Goal: Download file/media

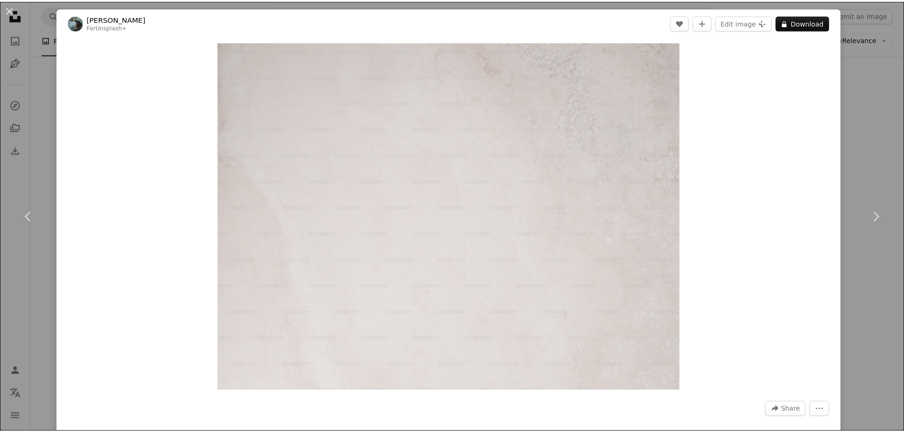
scroll to position [0, 256]
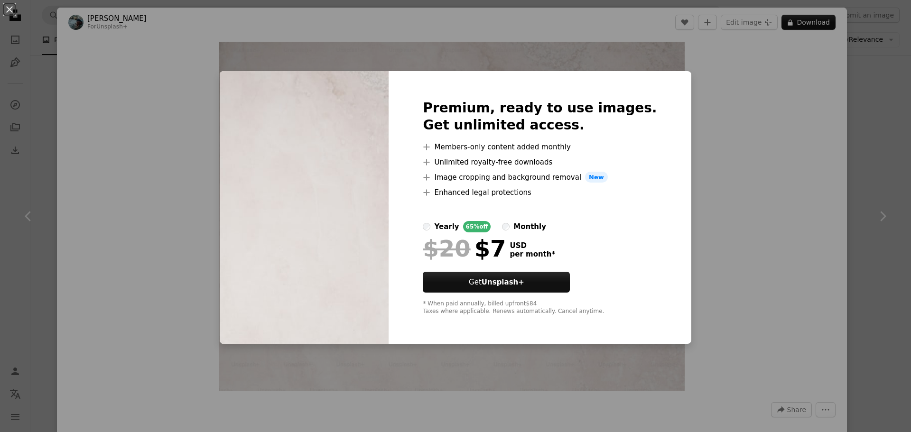
click at [749, 150] on div "An X shape Premium, ready to use images. Get unlimited access. A plus sign Memb…" at bounding box center [455, 216] width 911 height 432
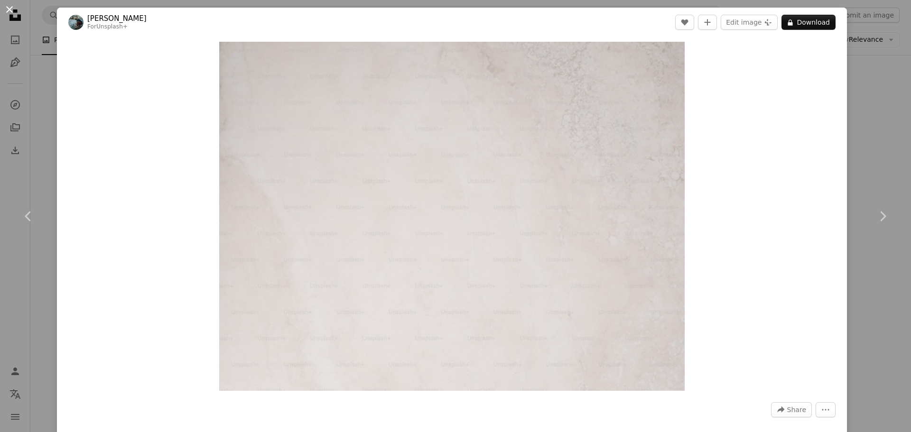
click at [8, 10] on button "An X shape" at bounding box center [9, 9] width 11 height 11
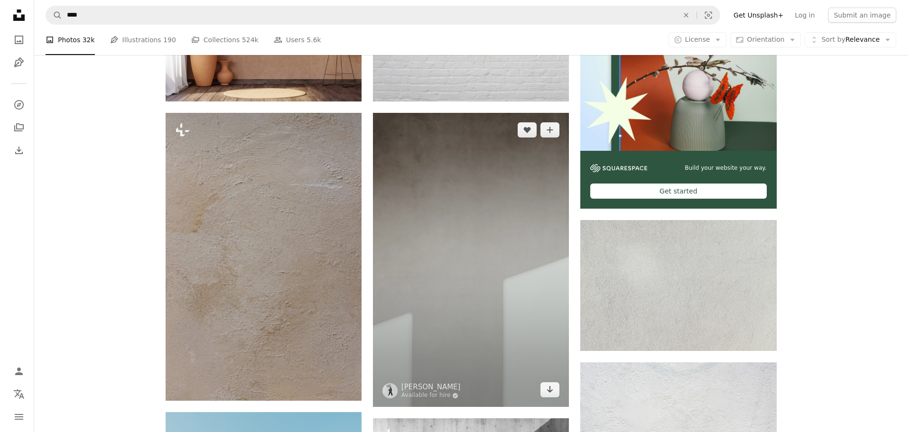
scroll to position [285, 0]
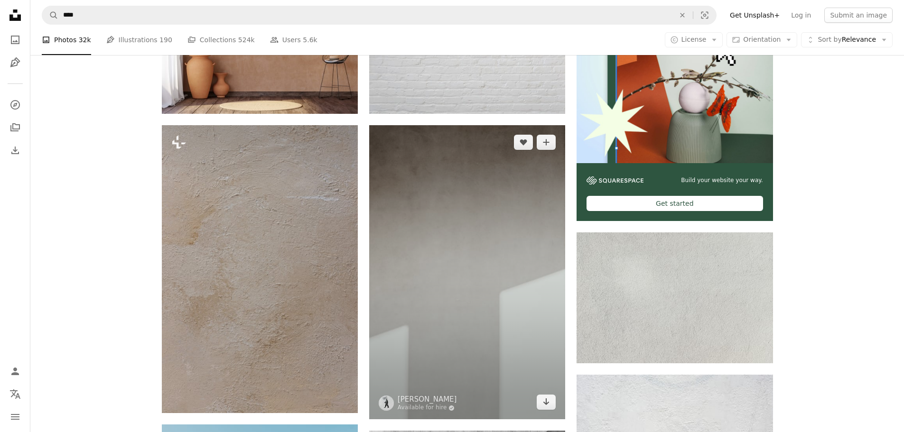
click at [428, 134] on img at bounding box center [467, 272] width 196 height 294
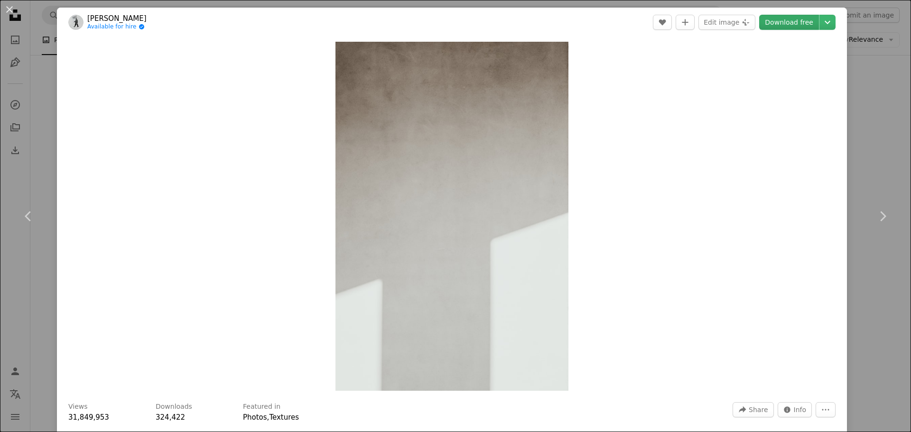
click at [784, 19] on link "Download free" at bounding box center [789, 22] width 60 height 15
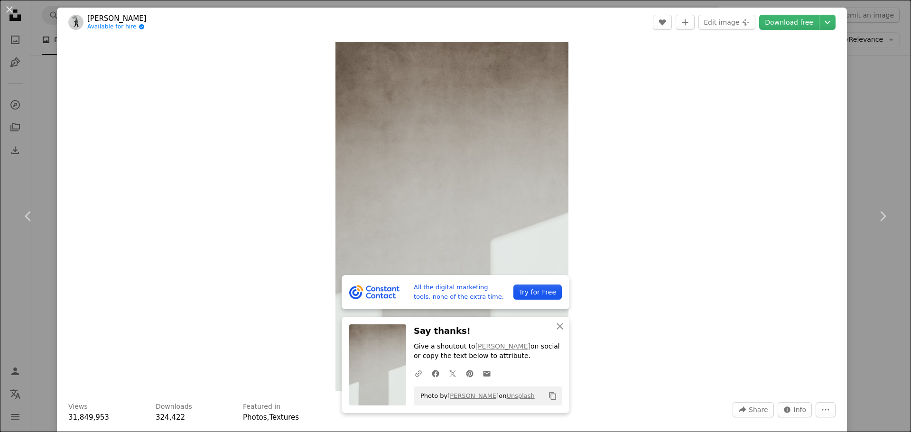
drag, startPoint x: 12, startPoint y: 5, endPoint x: 19, endPoint y: 9, distance: 8.1
click at [12, 5] on button "An X shape" at bounding box center [9, 9] width 11 height 11
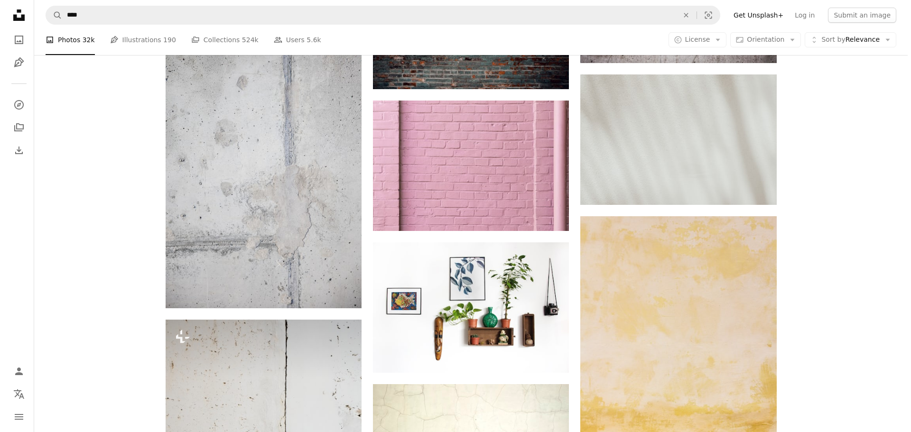
scroll to position [1898, 0]
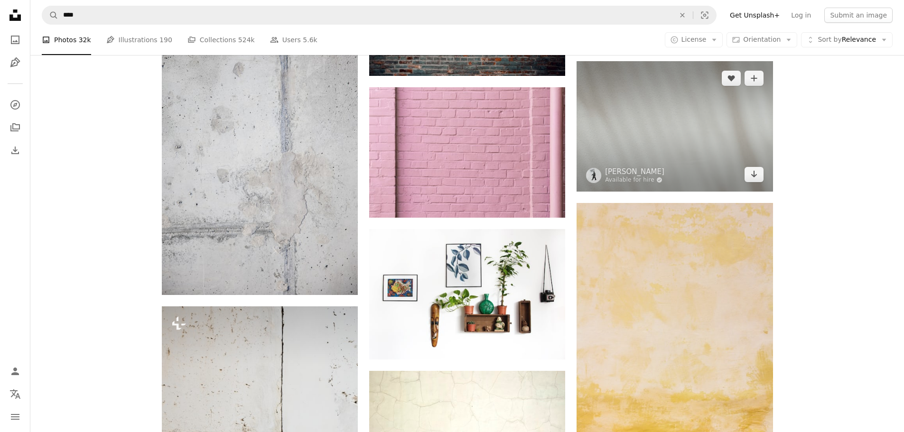
click at [636, 125] on img at bounding box center [675, 126] width 196 height 130
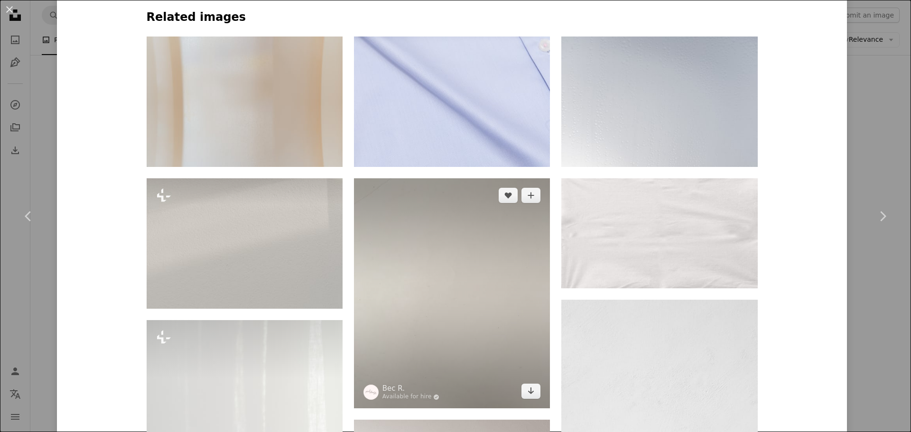
scroll to position [759, 0]
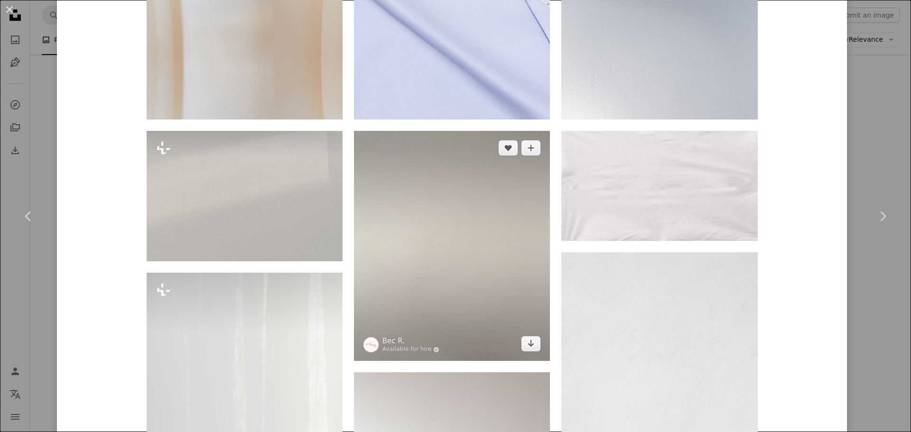
click at [490, 216] on img at bounding box center [452, 246] width 196 height 230
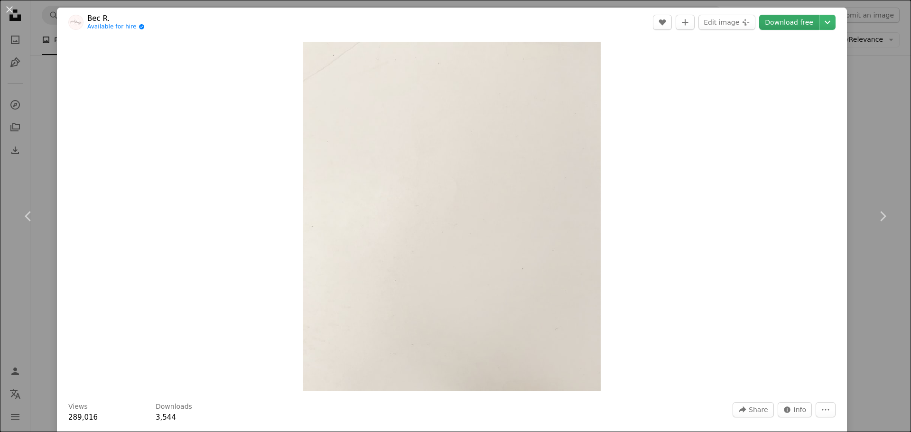
click at [790, 21] on link "Download free" at bounding box center [789, 22] width 60 height 15
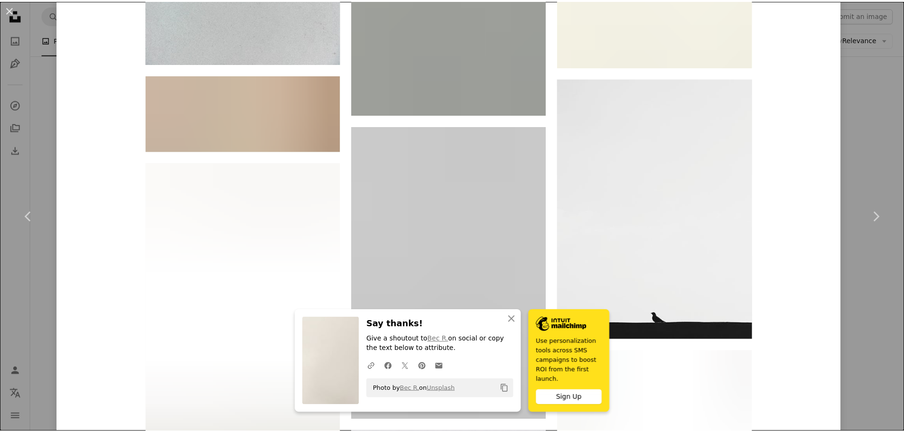
scroll to position [2981, 0]
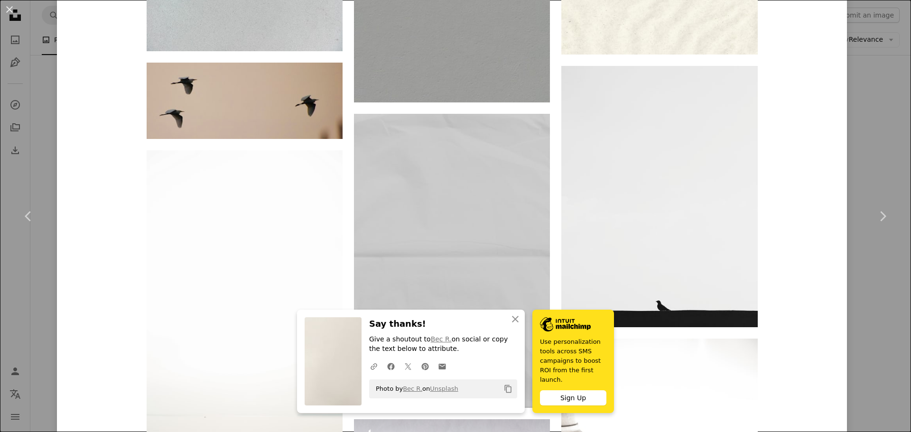
click at [889, 66] on div "An X shape Chevron left Chevron right An X shape Close Say thanks! Give a shout…" at bounding box center [455, 216] width 911 height 432
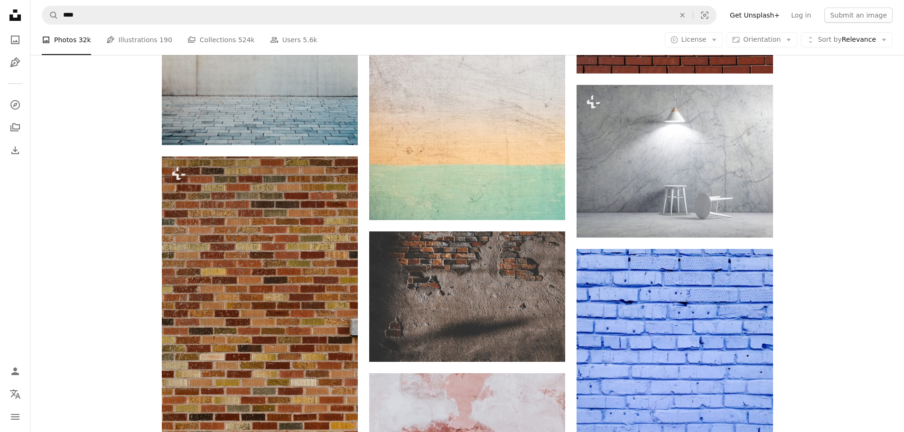
scroll to position [1044, 0]
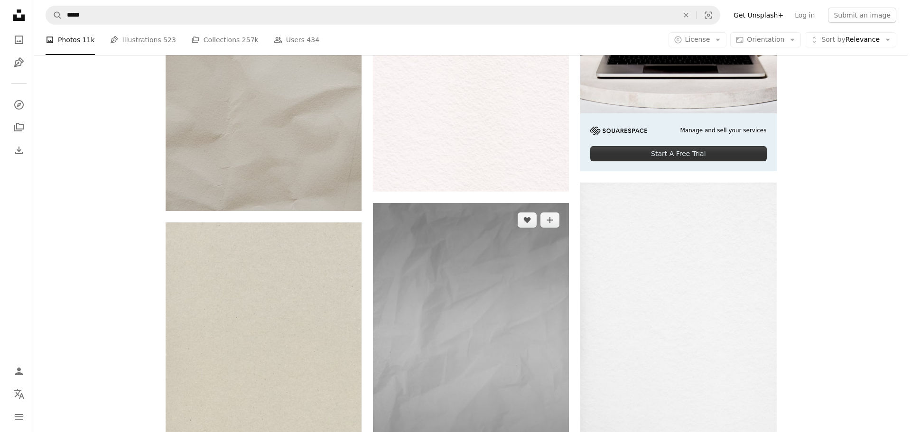
scroll to position [522, 0]
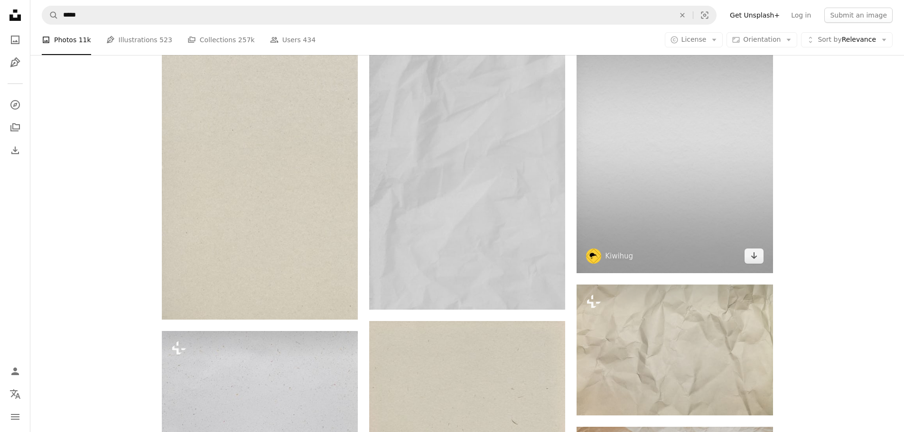
click at [697, 150] on img at bounding box center [675, 134] width 196 height 278
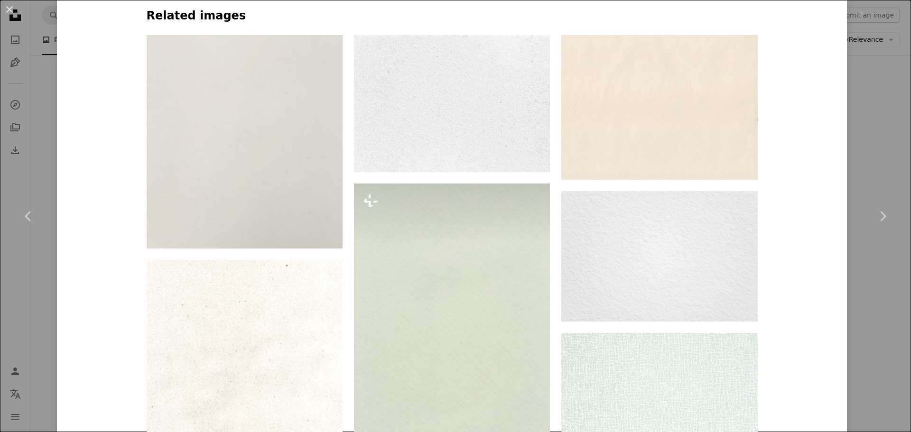
scroll to position [712, 0]
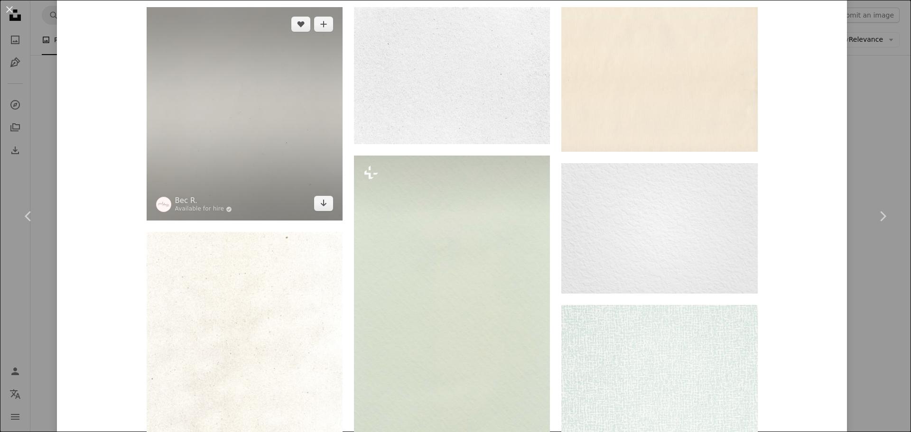
click at [292, 83] on img at bounding box center [245, 114] width 196 height 214
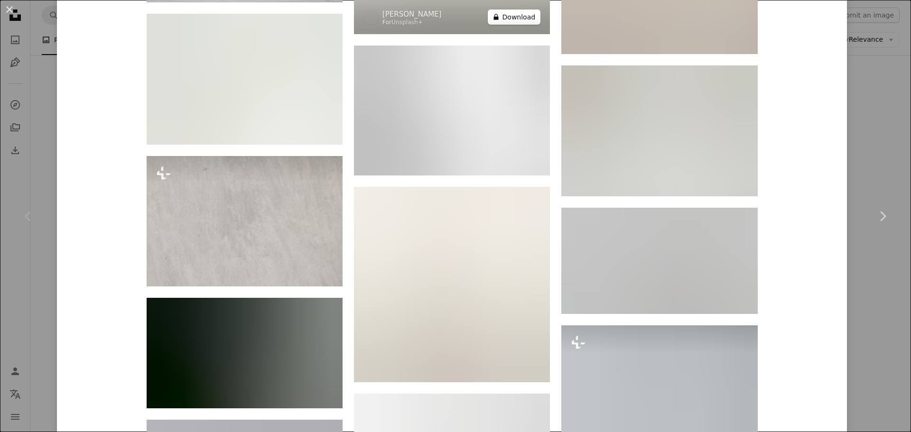
scroll to position [2150, 0]
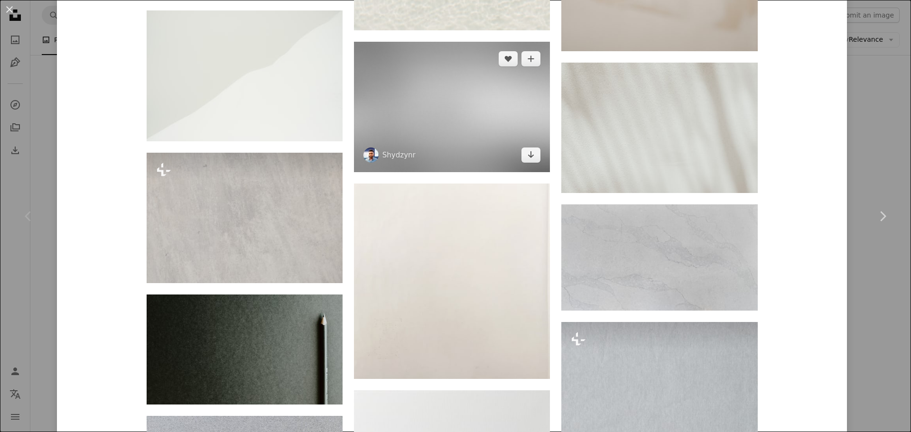
click at [466, 96] on img at bounding box center [452, 107] width 196 height 130
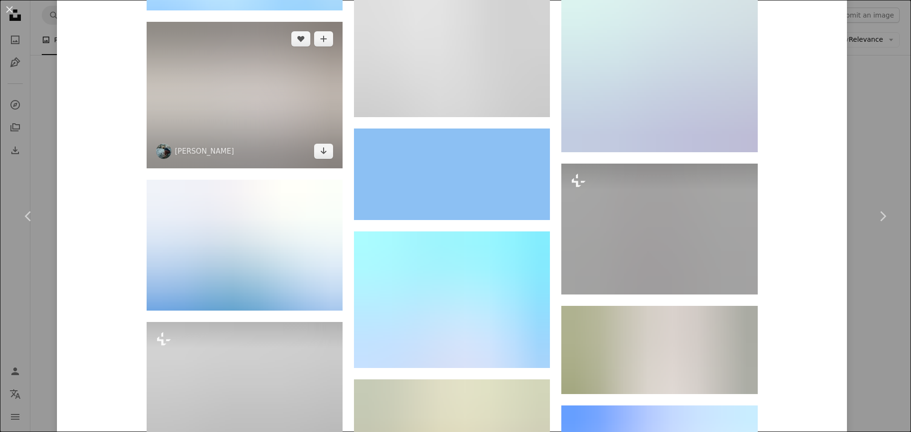
scroll to position [5500, 0]
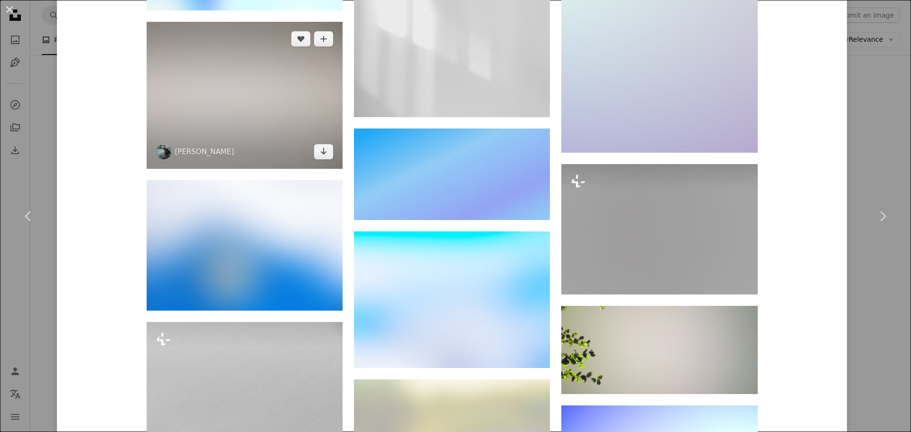
click at [234, 66] on img at bounding box center [245, 95] width 196 height 147
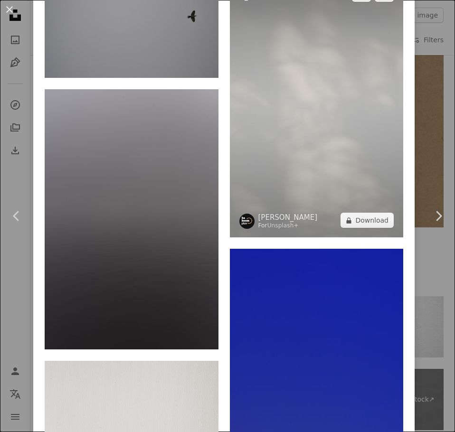
scroll to position [5627, 0]
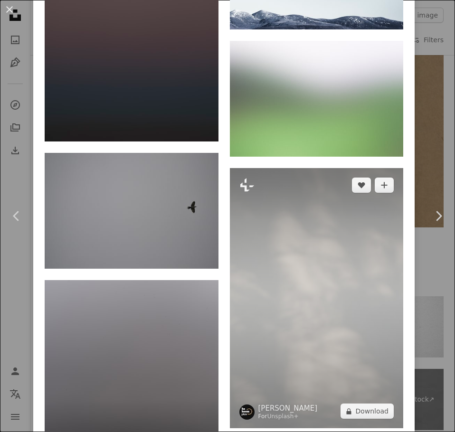
click at [304, 168] on img at bounding box center [317, 298] width 174 height 260
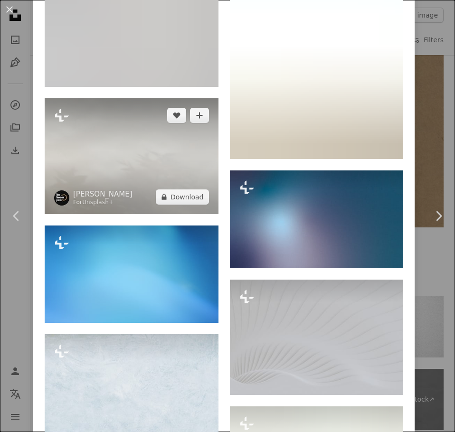
scroll to position [3864, 0]
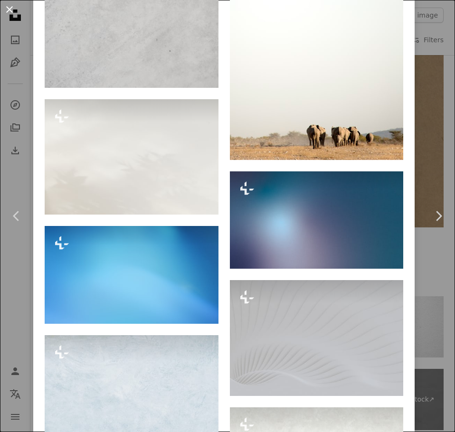
click at [10, 8] on button "An X shape" at bounding box center [9, 9] width 11 height 11
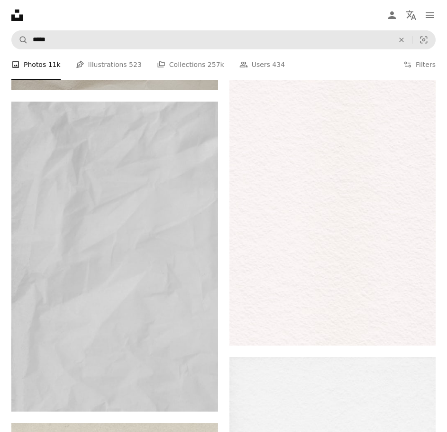
scroll to position [427, 0]
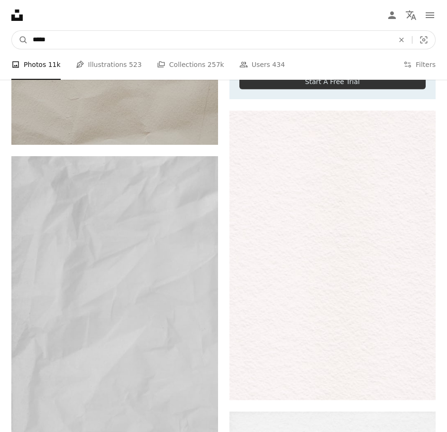
click at [91, 31] on input "*****" at bounding box center [209, 40] width 363 height 18
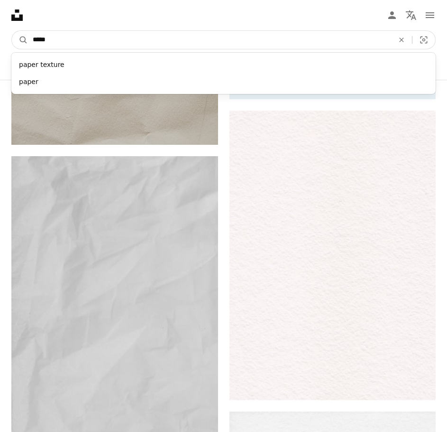
click at [91, 31] on input "*****" at bounding box center [209, 40] width 363 height 18
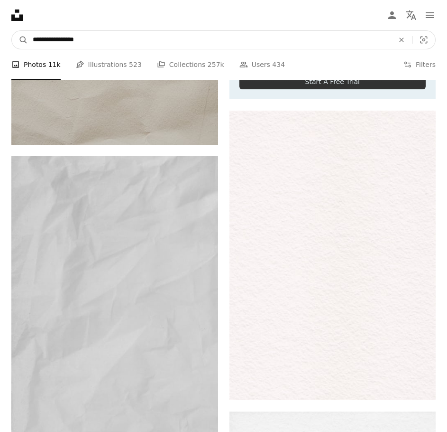
type input "**********"
click at [12, 31] on button "A magnifying glass" at bounding box center [20, 40] width 16 height 18
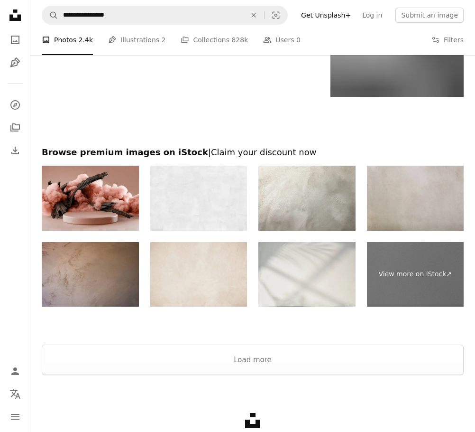
scroll to position [1435, 0]
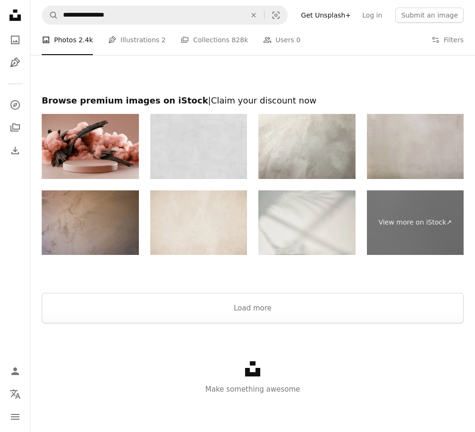
click at [223, 148] on img at bounding box center [198, 146] width 97 height 65
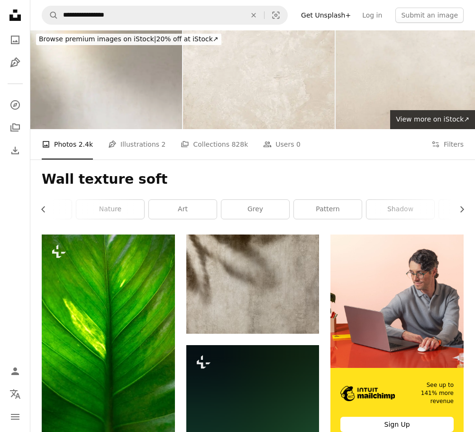
scroll to position [0, 0]
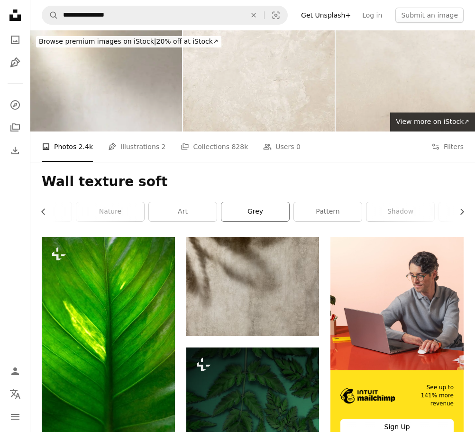
click at [245, 204] on link "grey" at bounding box center [256, 211] width 68 height 19
